Goal: Check status: Check status

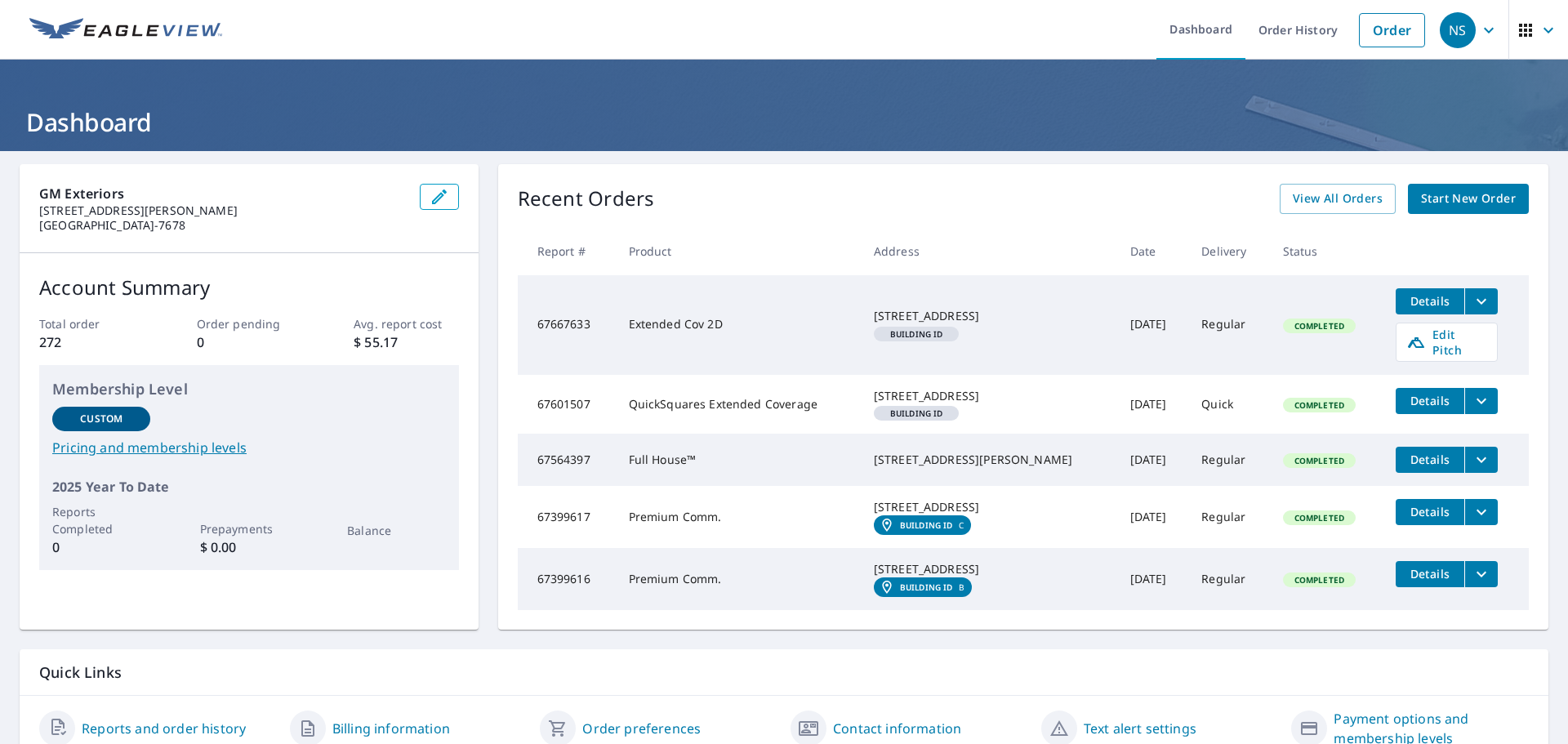
click at [1515, 32] on icon "button" at bounding box center [1525, 31] width 20 height 20
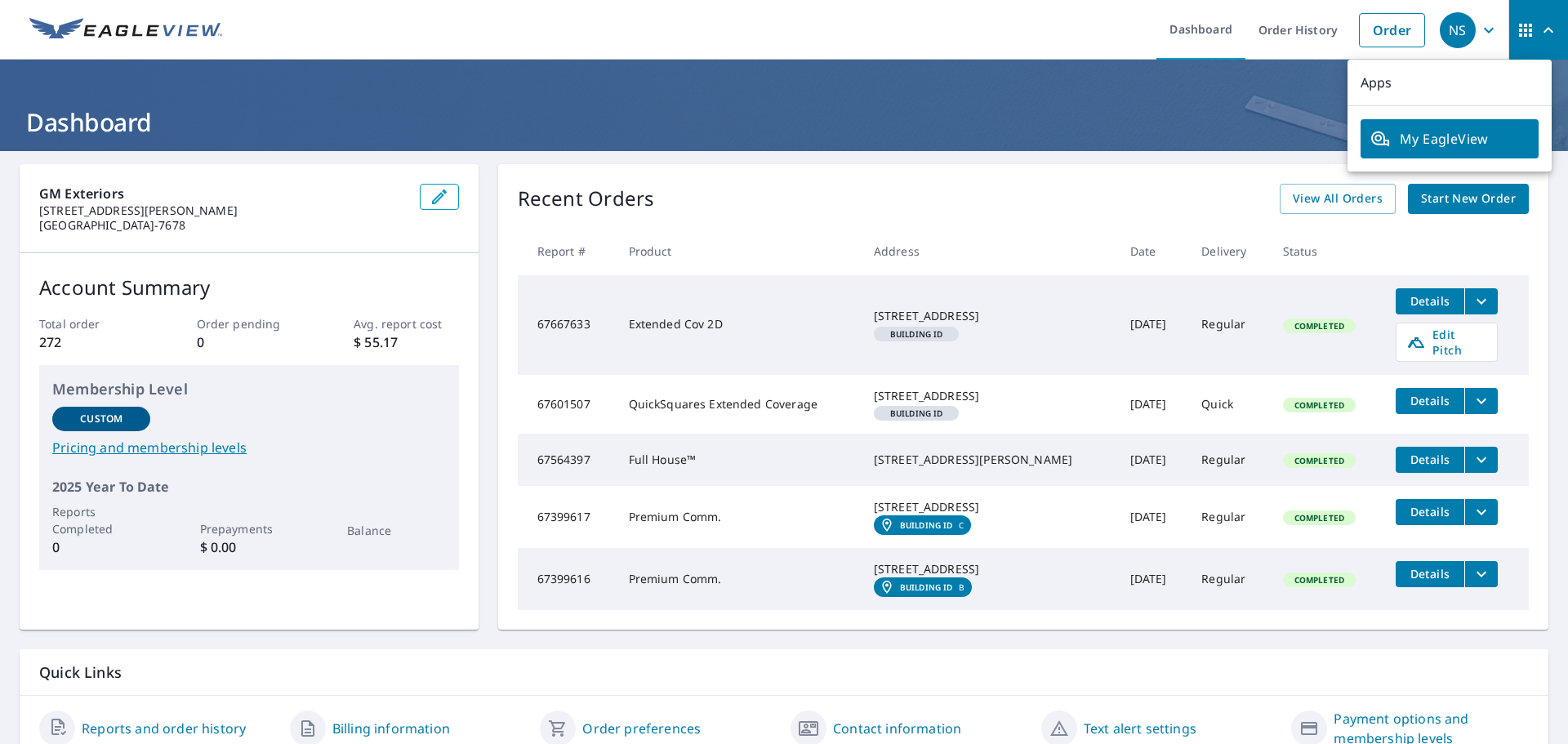
click at [881, 198] on div "Recent Orders View All Orders Start New Order" at bounding box center [1023, 199] width 1011 height 30
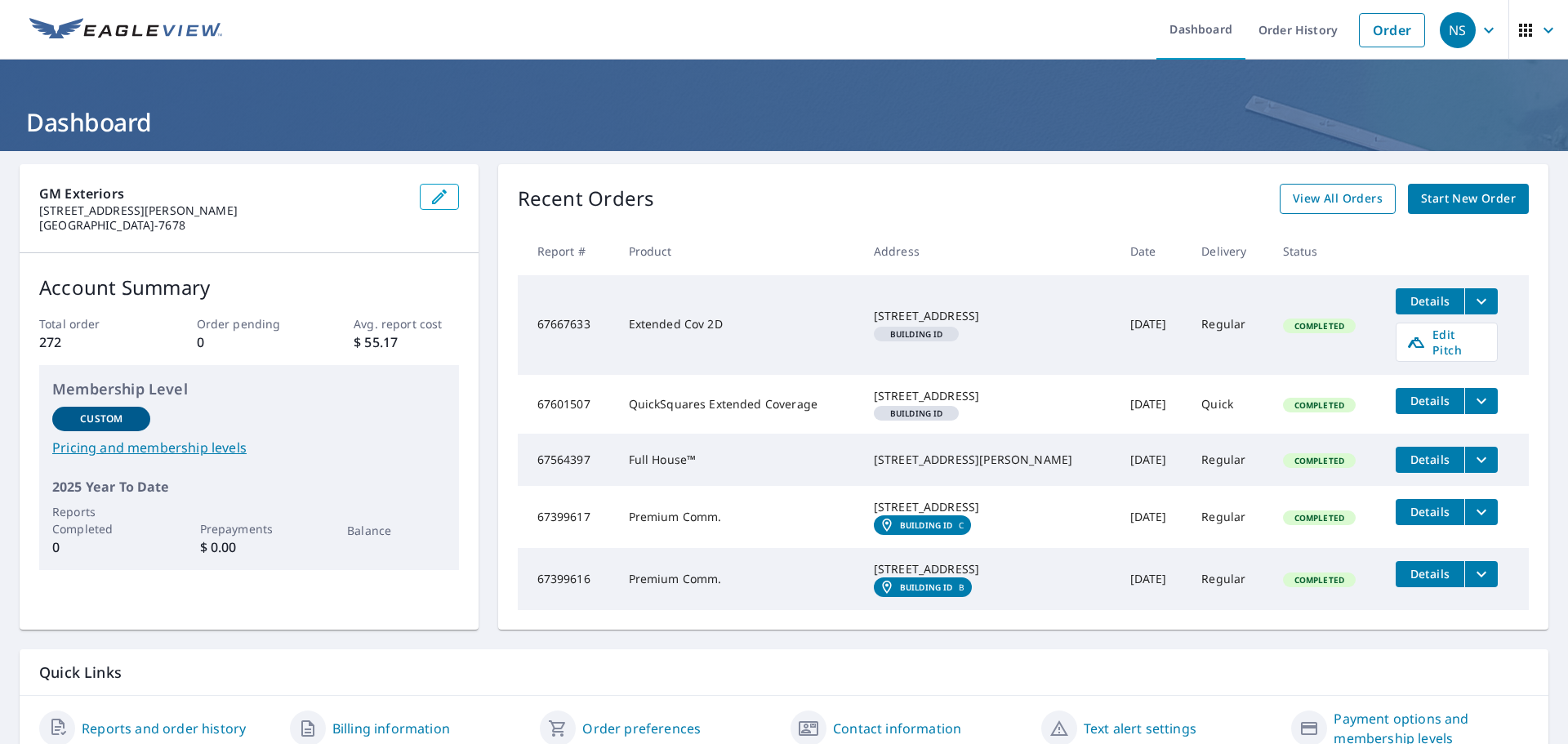
click at [1325, 191] on span "View All Orders" at bounding box center [1338, 199] width 89 height 21
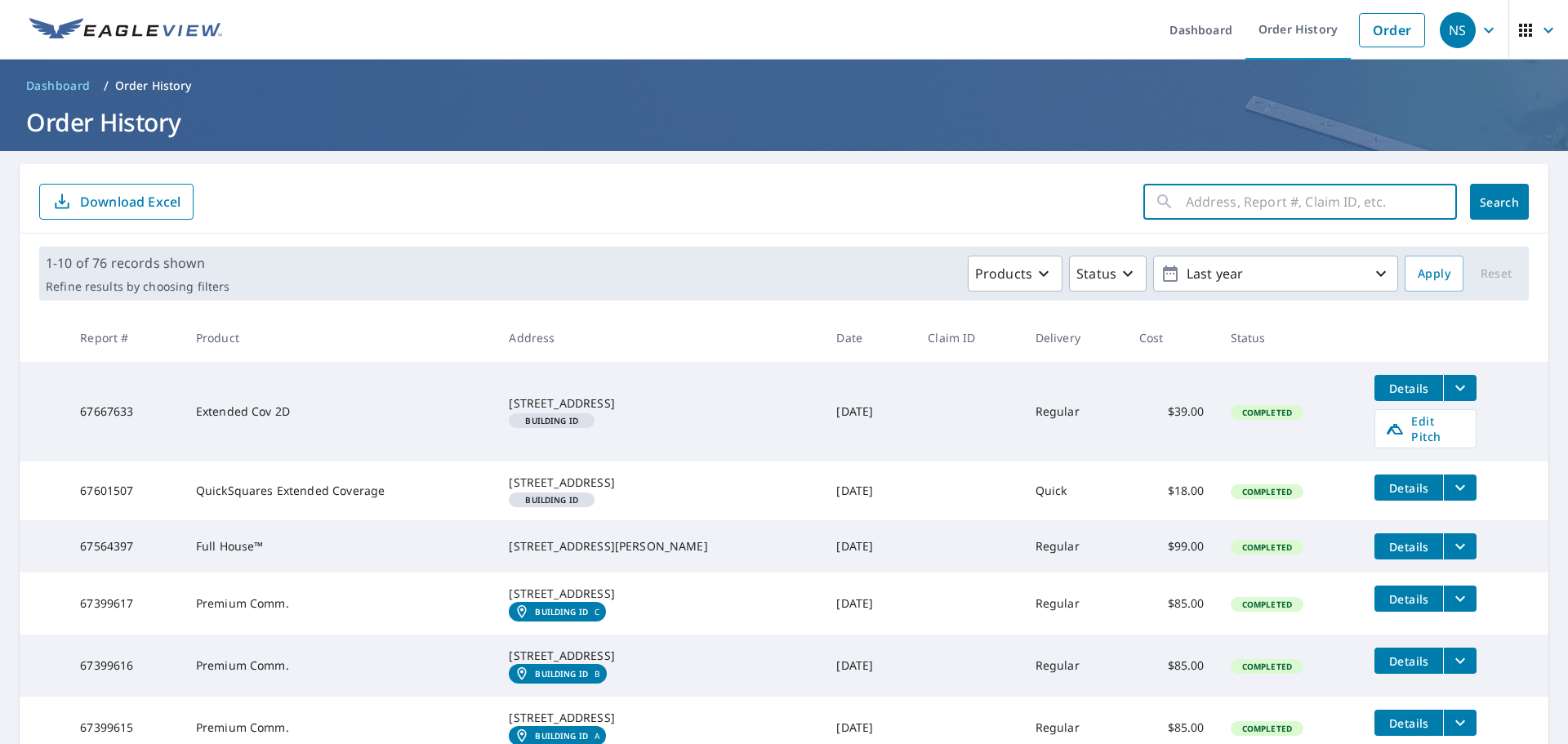
click at [1215, 189] on input "text" at bounding box center [1321, 202] width 271 height 46
paste input "30W235"
type input "30W235"
click button "Search" at bounding box center [1498, 202] width 59 height 36
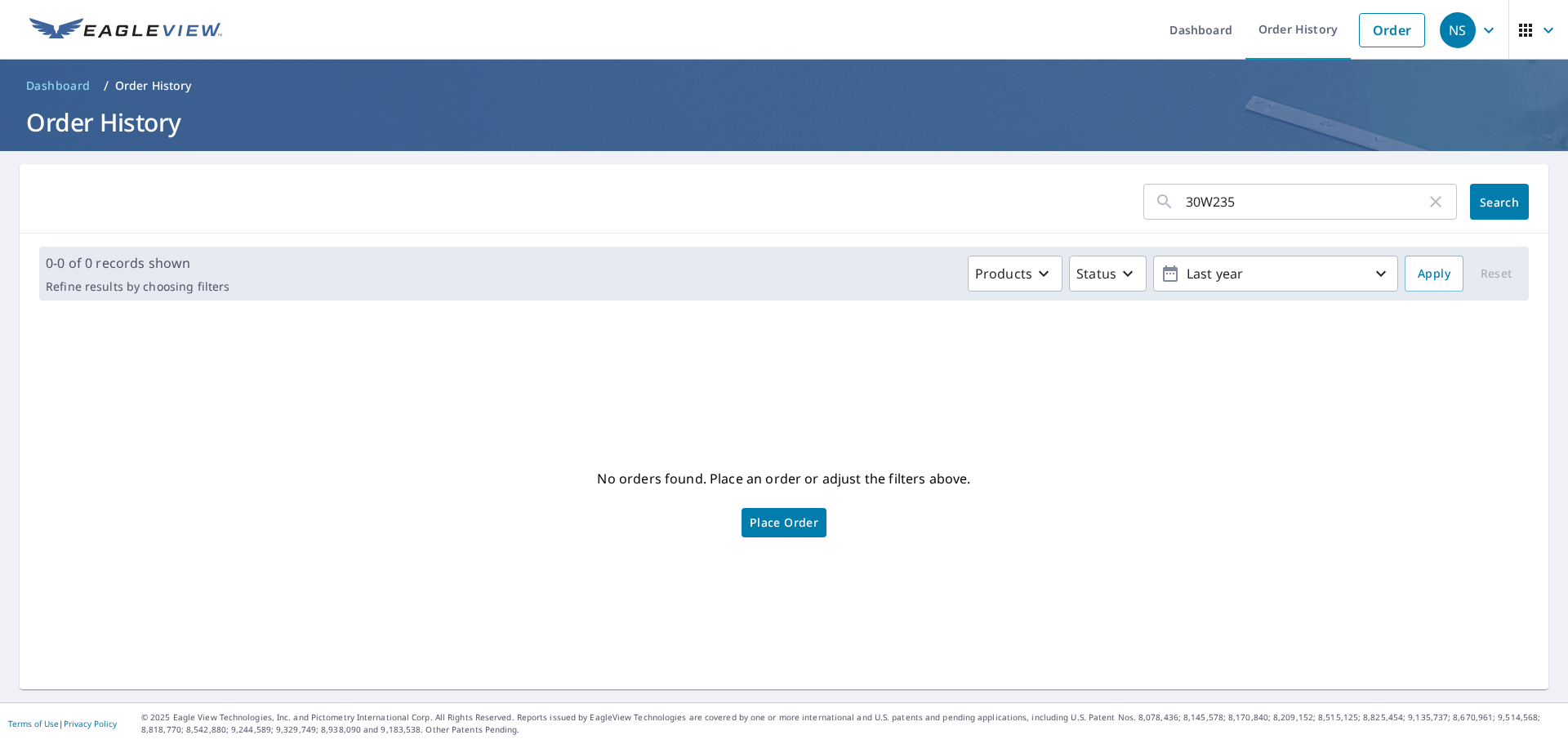
click at [1256, 204] on input "30W235" at bounding box center [1306, 202] width 240 height 46
type input "30W"
click button "Search" at bounding box center [1498, 202] width 59 height 36
